Goal: Information Seeking & Learning: Learn about a topic

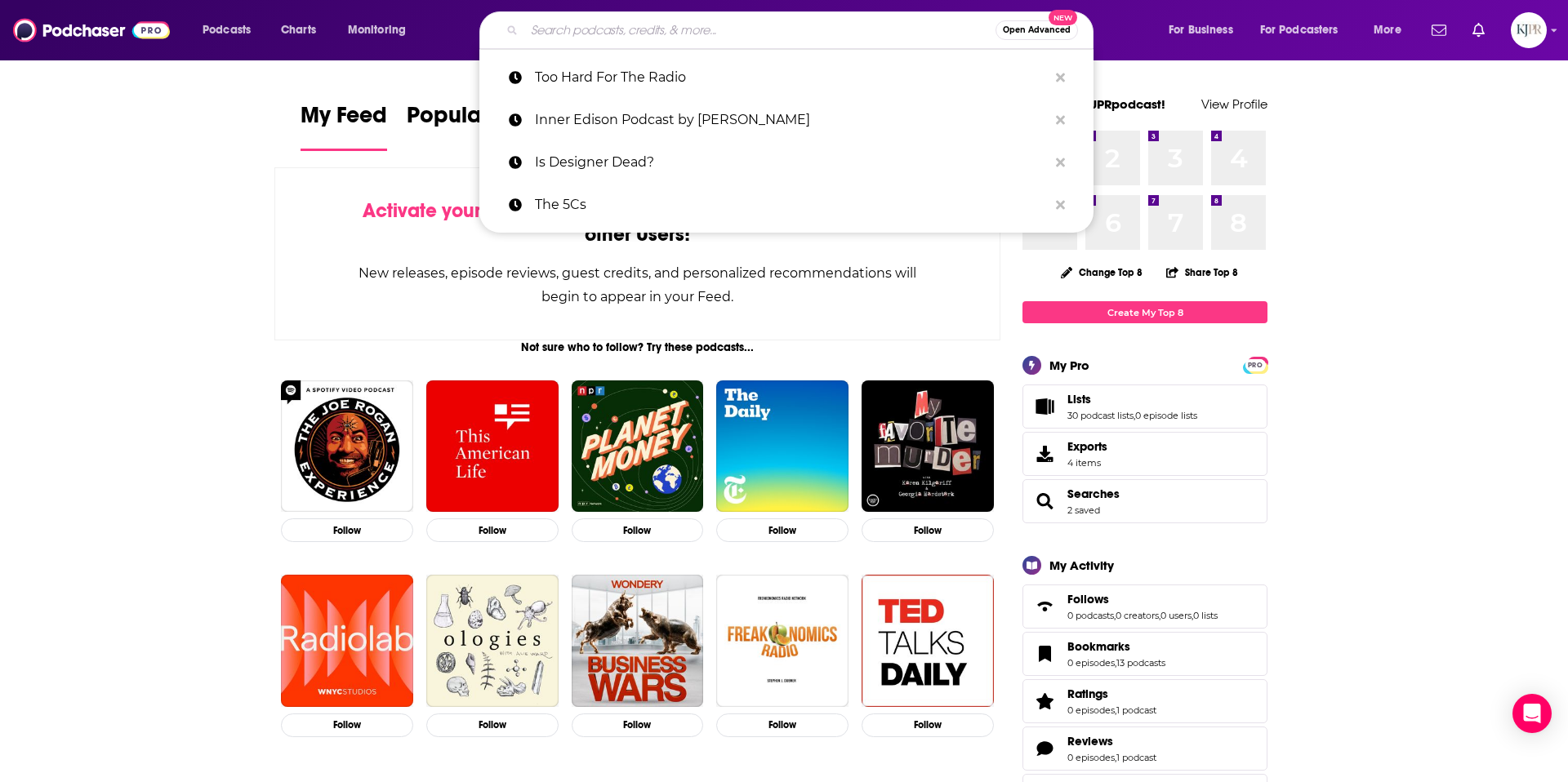
click at [669, 35] on input "Search podcasts, credits, & more..." at bounding box center [760, 29] width 471 height 26
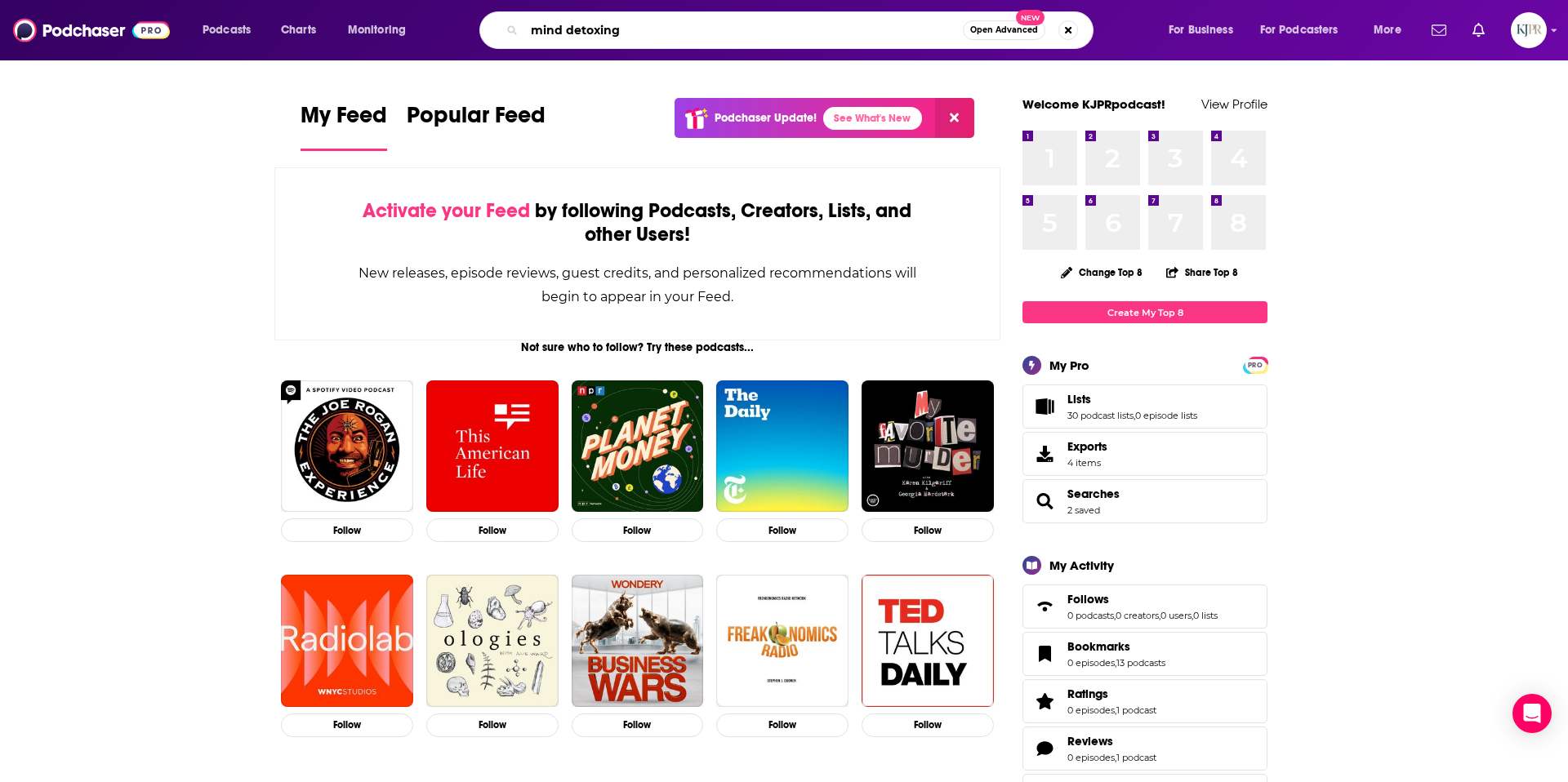
type input "mind detoxing"
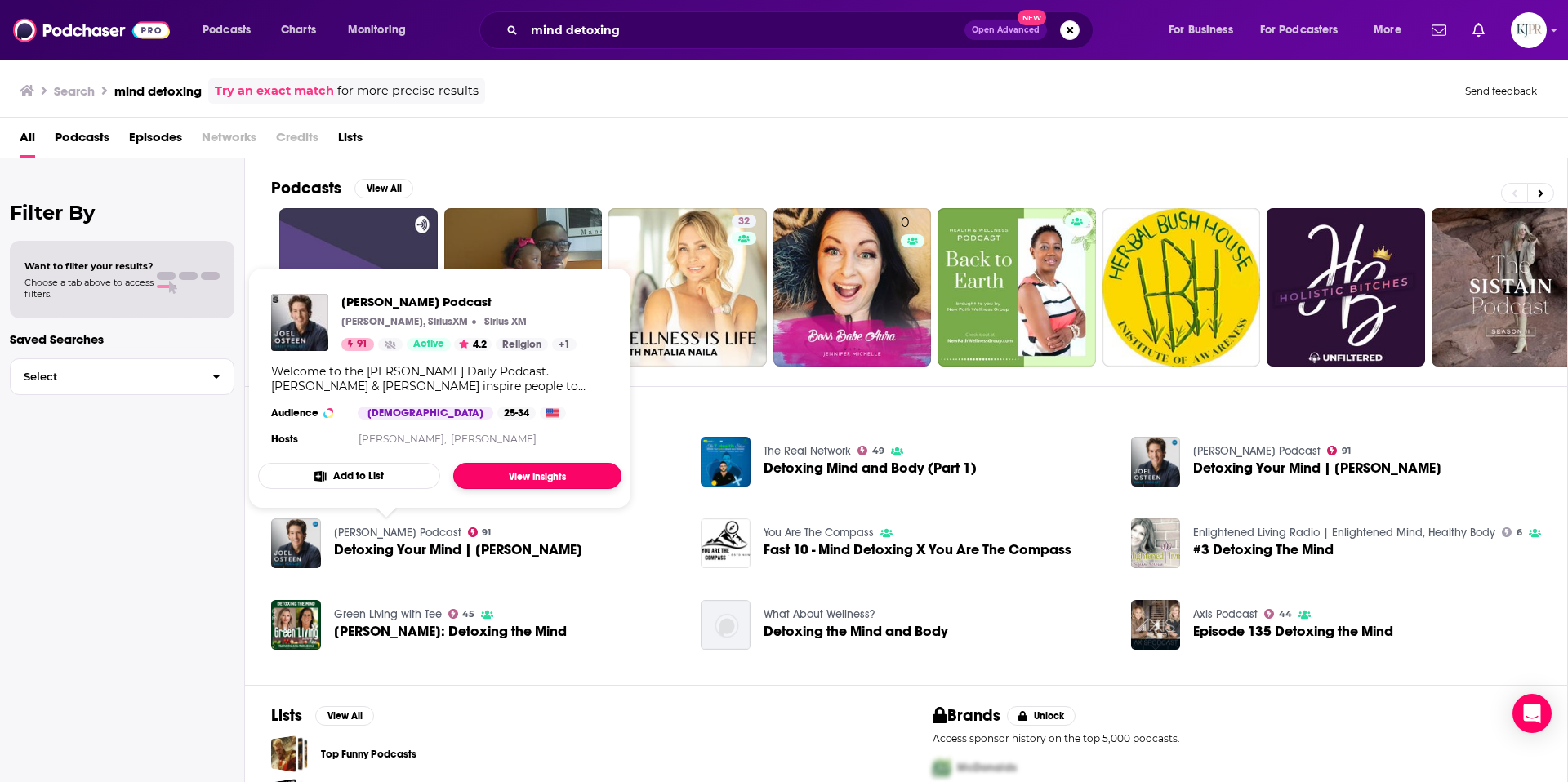
click at [483, 474] on link "View Insights" at bounding box center [537, 475] width 168 height 26
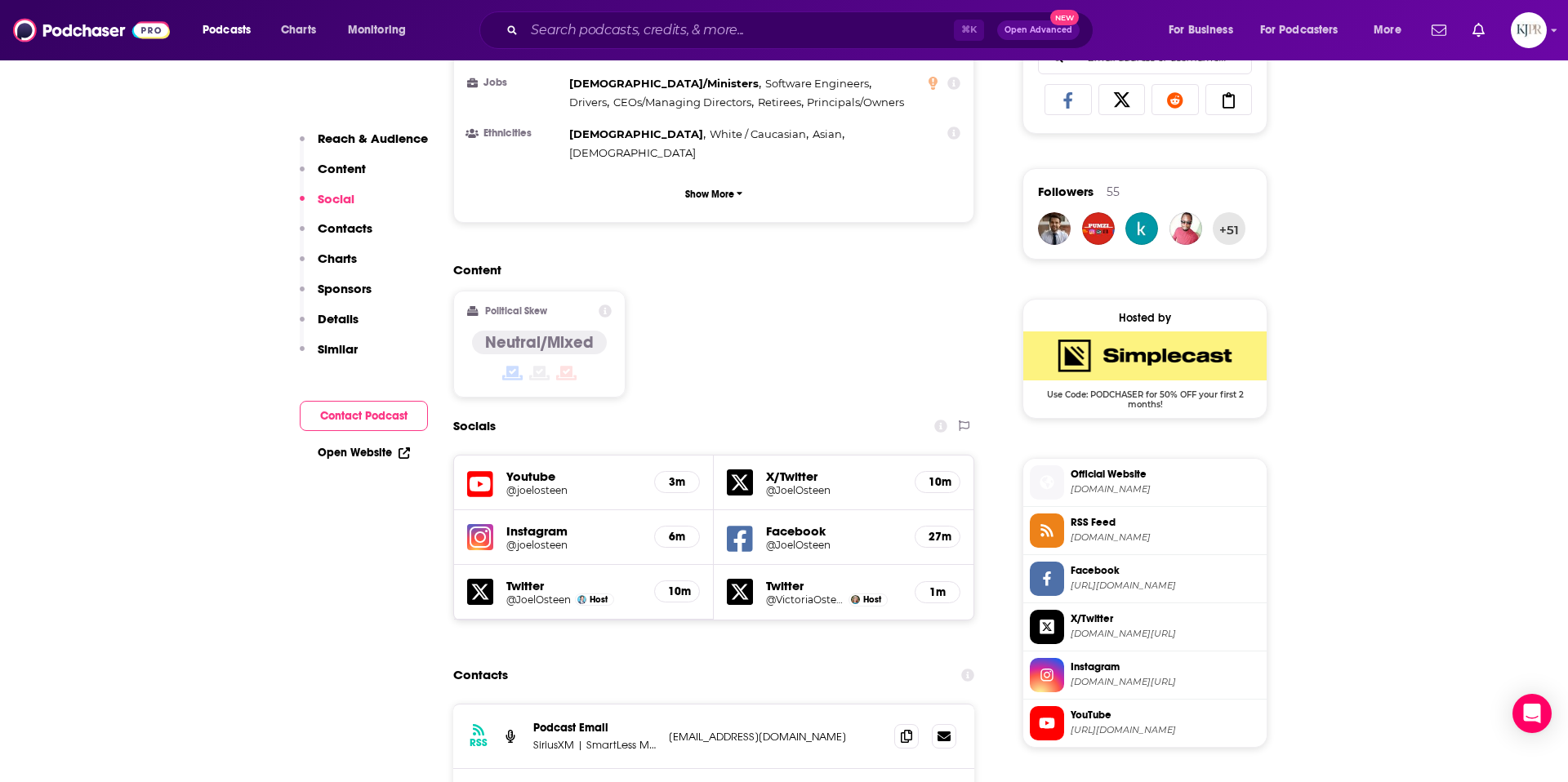
scroll to position [1017, 0]
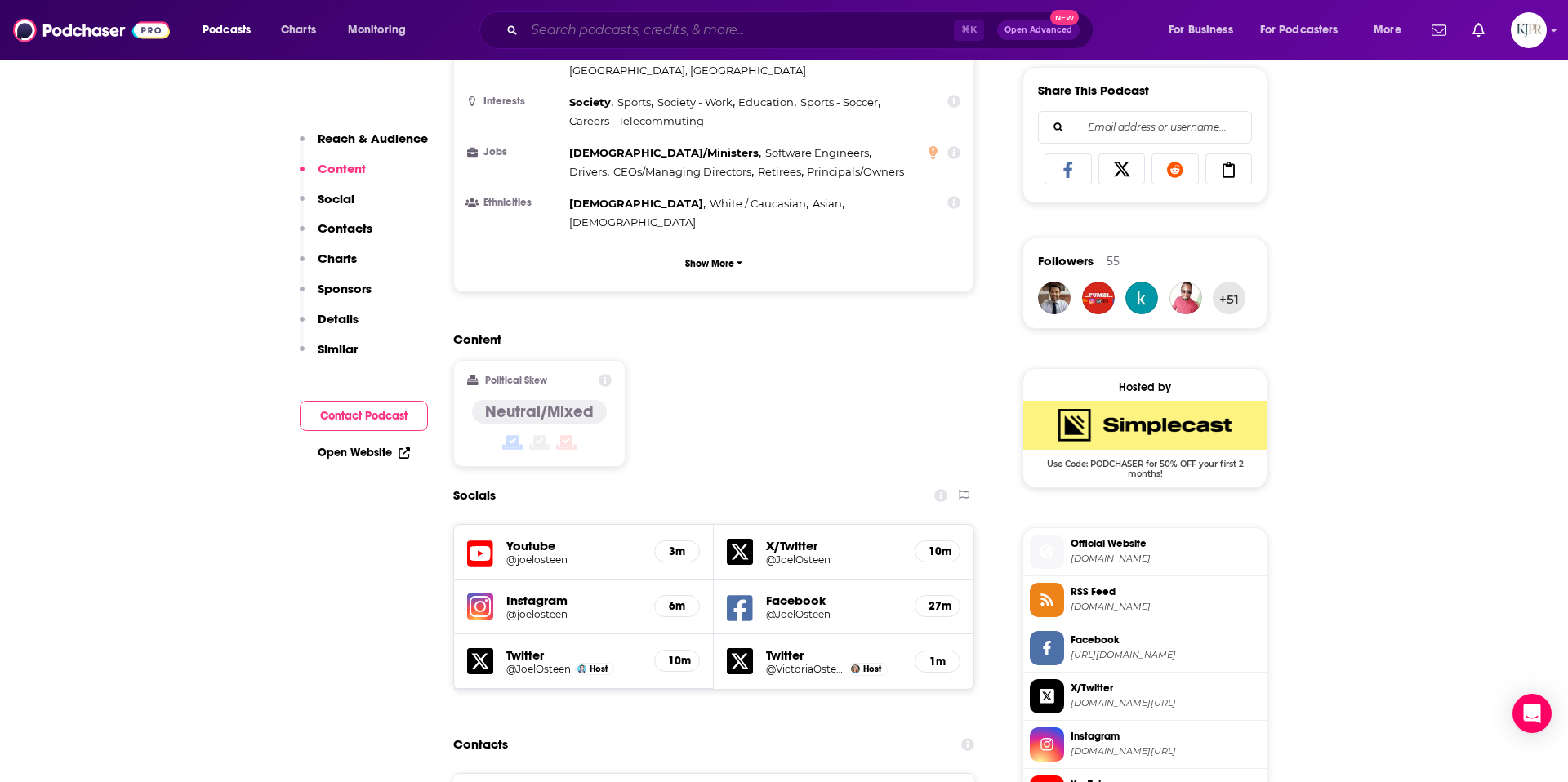
click at [614, 39] on input "Search podcasts, credits, & more..." at bounding box center [739, 29] width 429 height 26
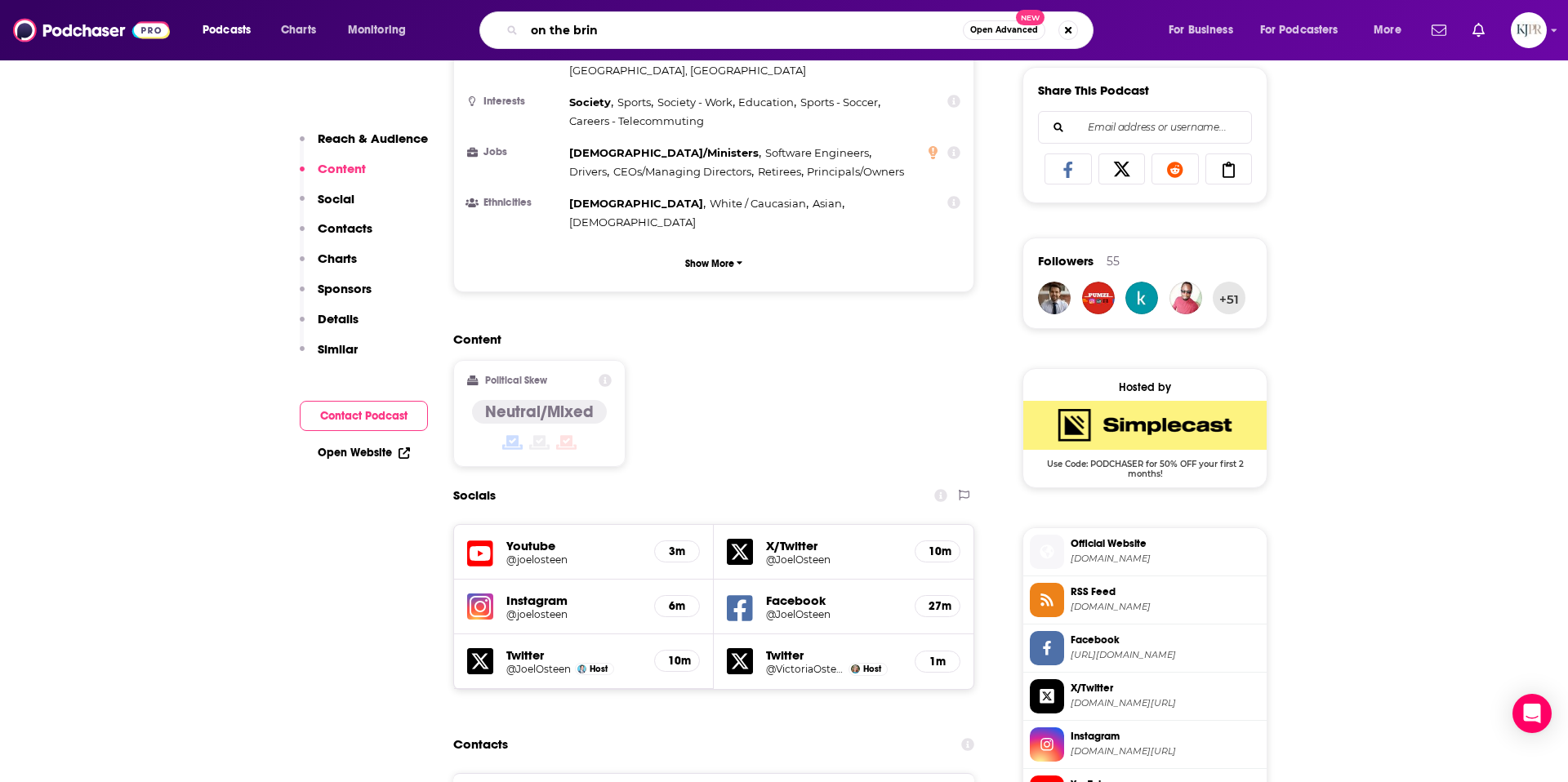
type input "on the brink"
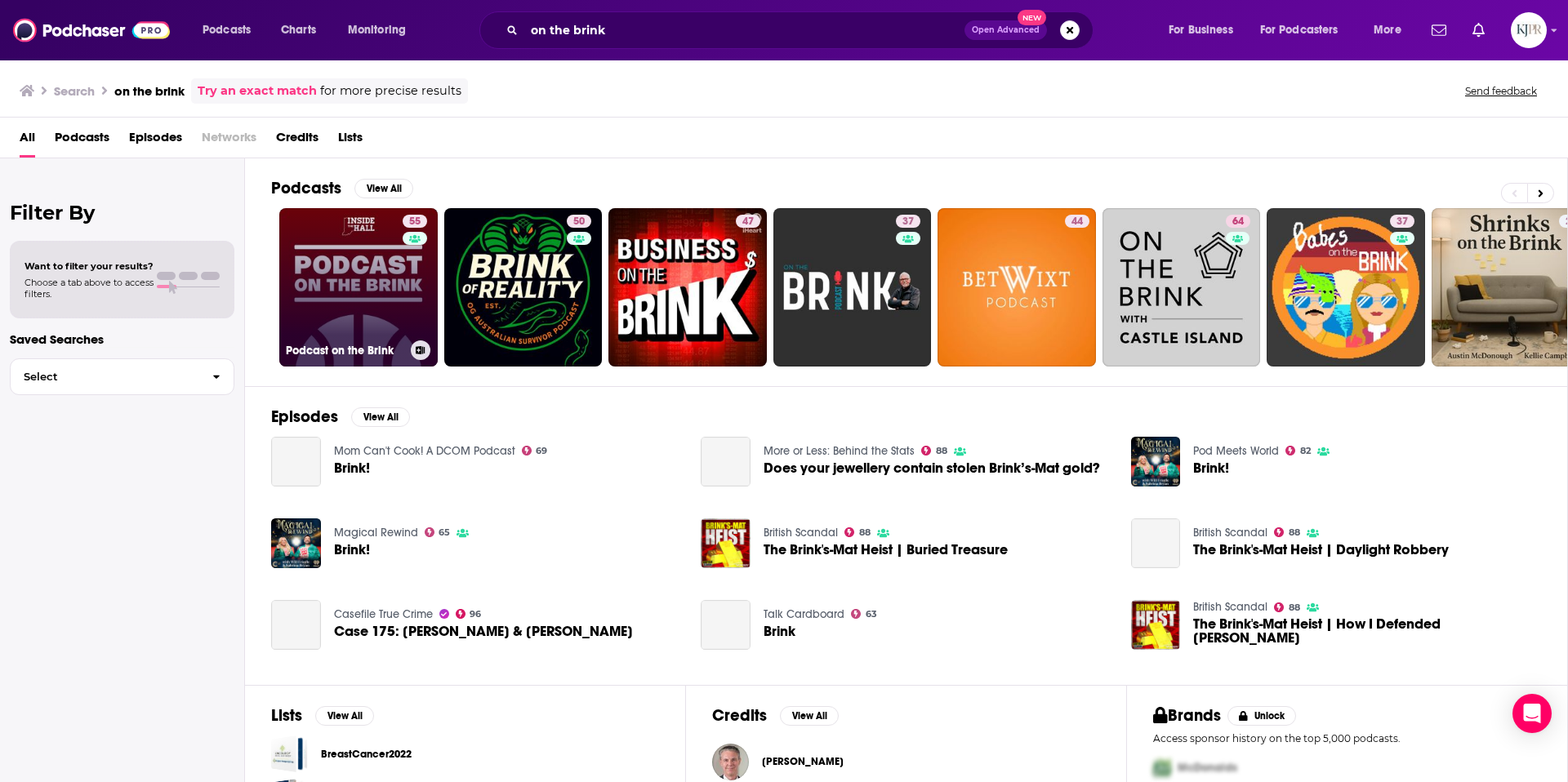
click at [333, 291] on link "55 Podcast on the Brink" at bounding box center [358, 287] width 159 height 159
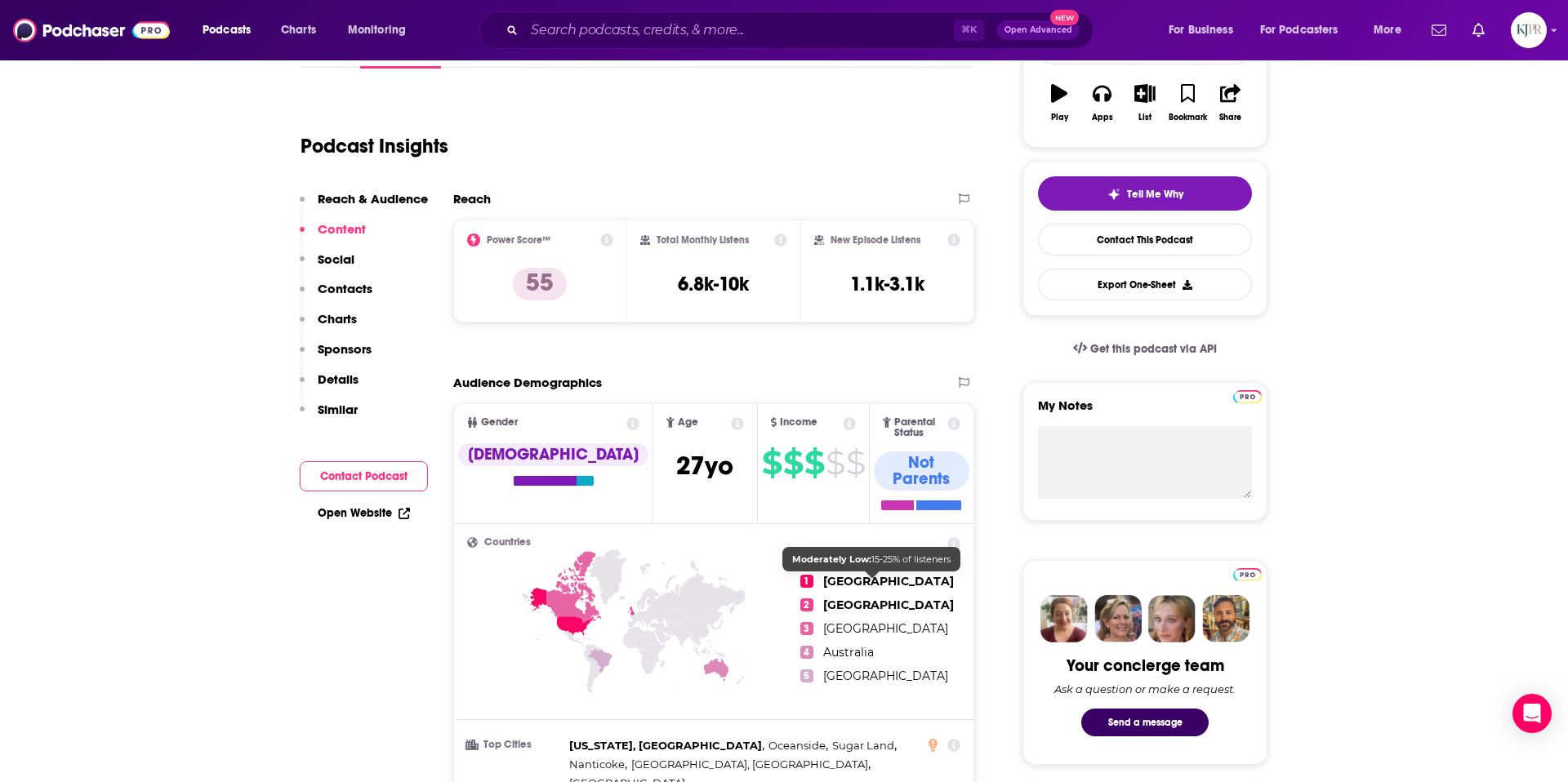
scroll to position [262, 0]
